Goal: Book appointment/travel/reservation

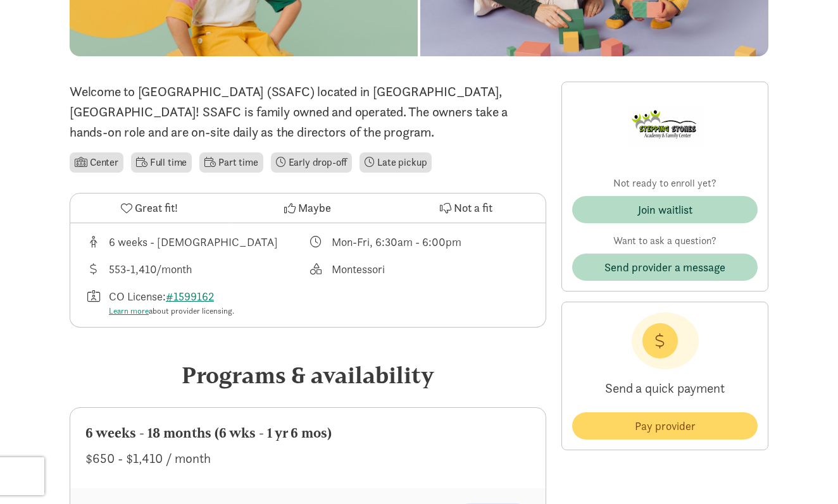
scroll to position [307, 0]
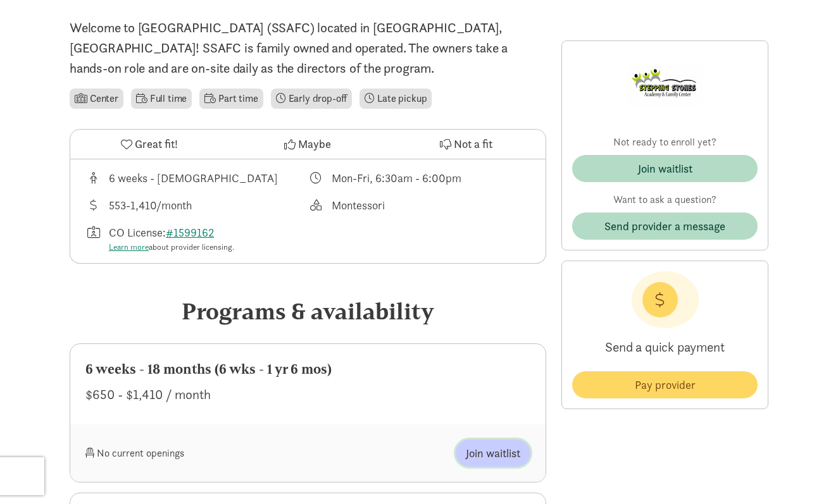
click at [493, 445] on span "Join waitlist" at bounding box center [493, 453] width 54 height 17
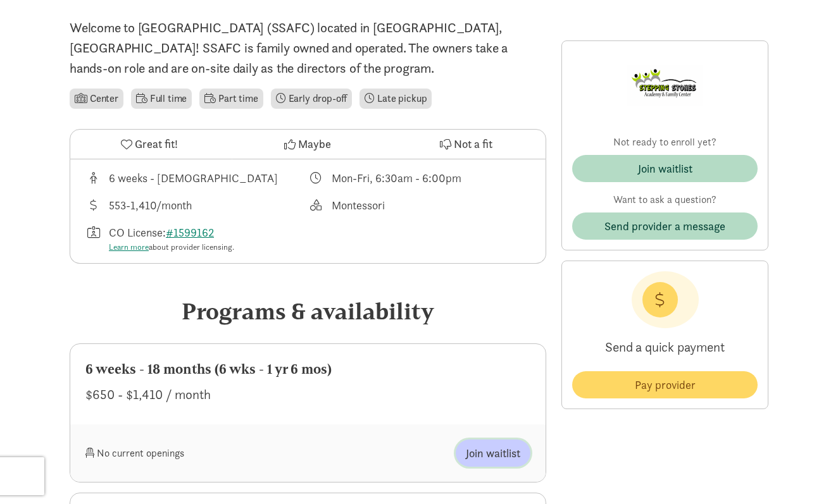
click at [493, 445] on span "Join waitlist" at bounding box center [493, 453] width 54 height 17
click at [476, 460] on button "Join waitlist" at bounding box center [493, 453] width 75 height 27
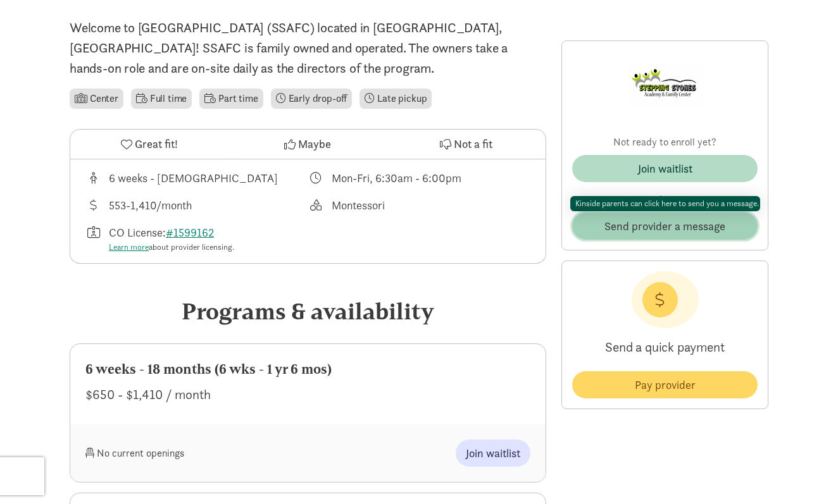
click at [644, 227] on span "Send provider a message" at bounding box center [664, 226] width 121 height 17
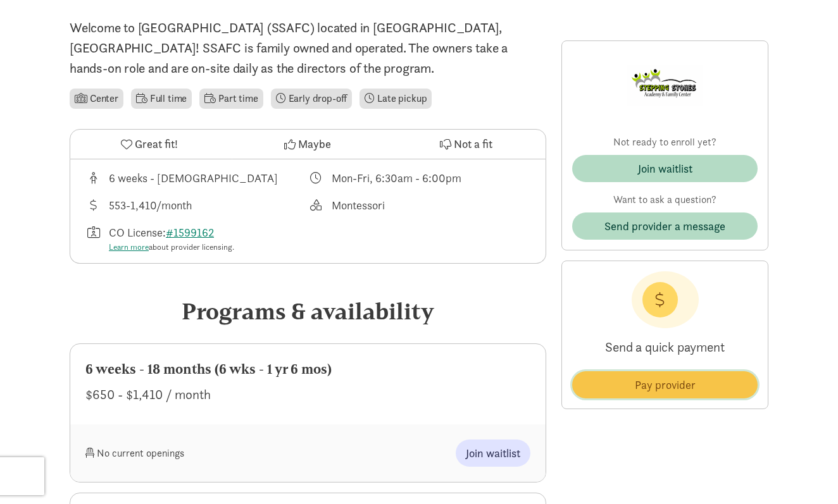
click at [643, 388] on span "Pay provider" at bounding box center [665, 384] width 61 height 17
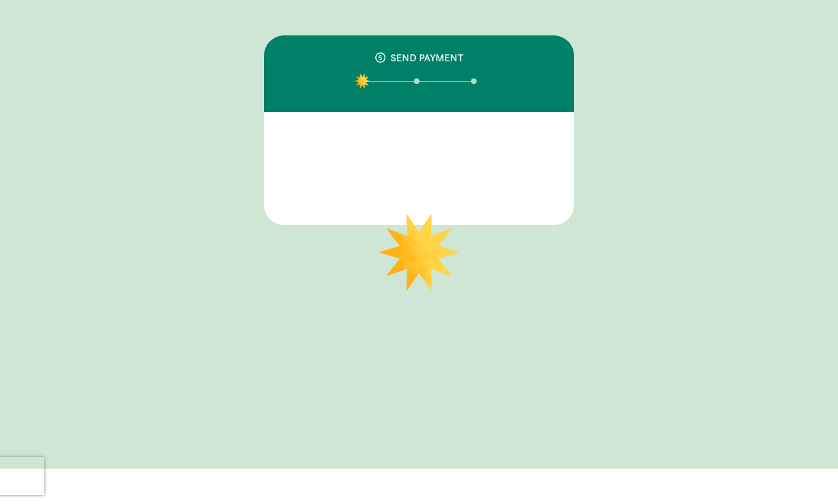
scroll to position [40, 0]
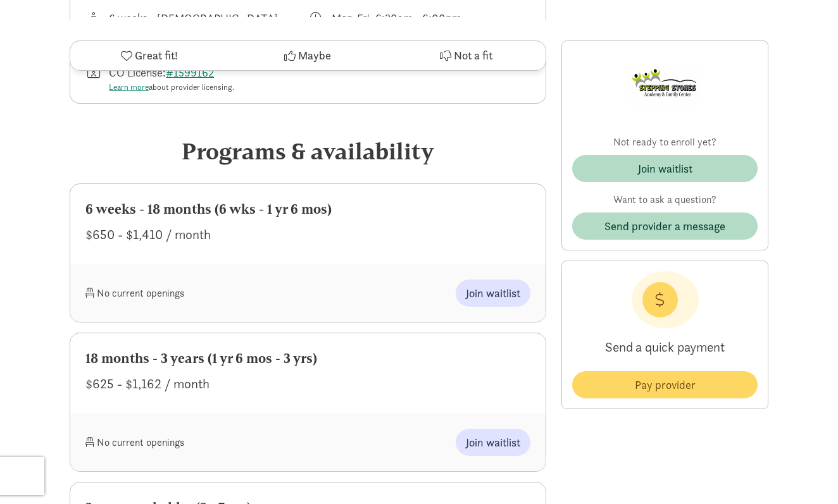
scroll to position [564, 0]
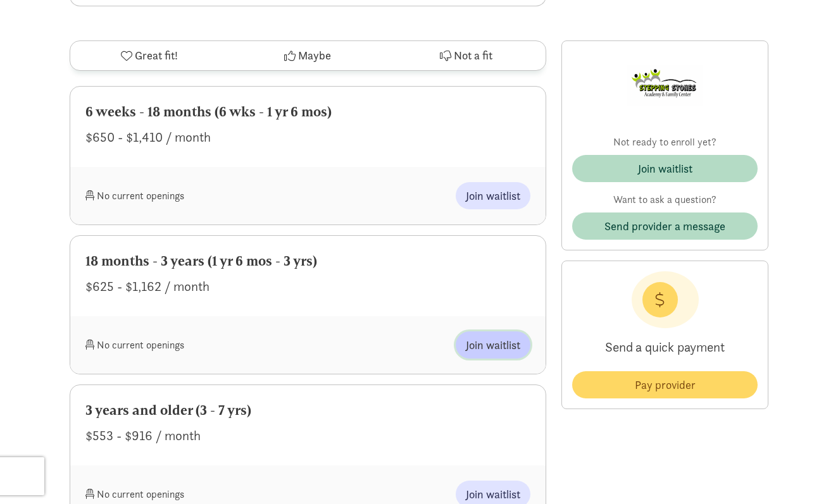
click at [478, 332] on button "Join waitlist" at bounding box center [493, 345] width 75 height 27
click at [485, 481] on button "Join waitlist" at bounding box center [493, 494] width 75 height 27
click at [488, 204] on button "Join waitlist" at bounding box center [493, 195] width 75 height 27
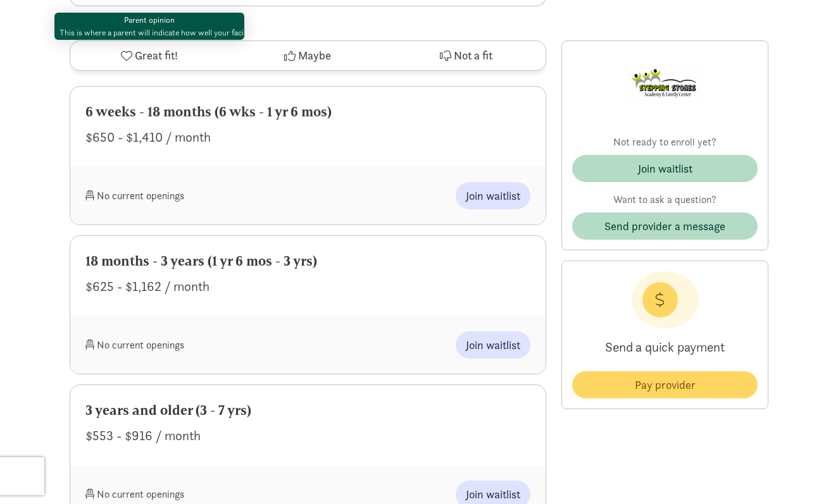
click at [128, 53] on icon at bounding box center [126, 55] width 11 height 11
click at [133, 61] on button "Great fit!" at bounding box center [149, 55] width 158 height 29
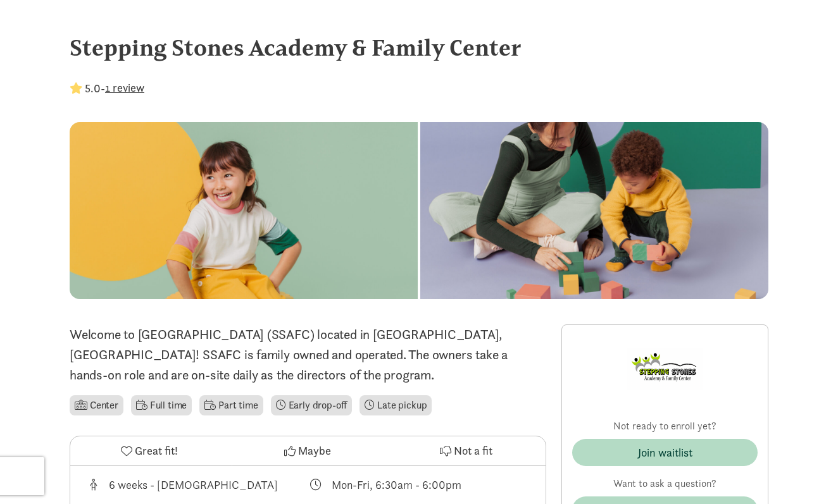
scroll to position [0, 0]
